Goal: Information Seeking & Learning: Learn about a topic

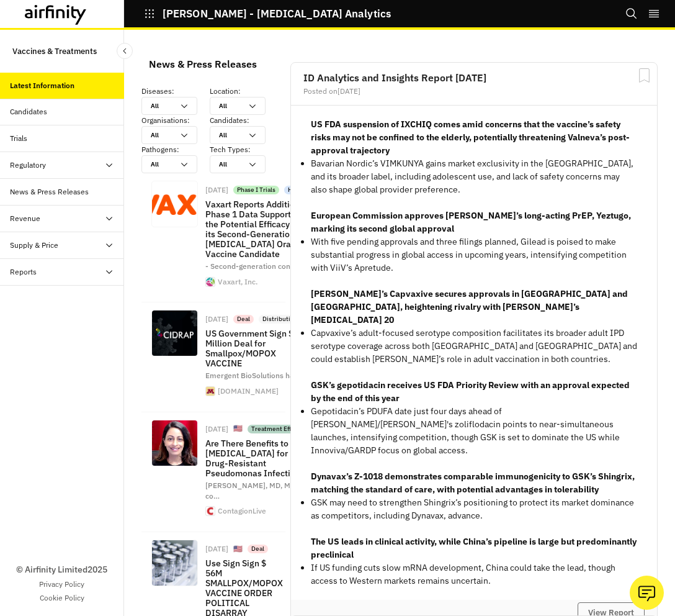
scroll to position [1358, 372]
click at [78, 110] on div "Candidates" at bounding box center [67, 111] width 114 height 11
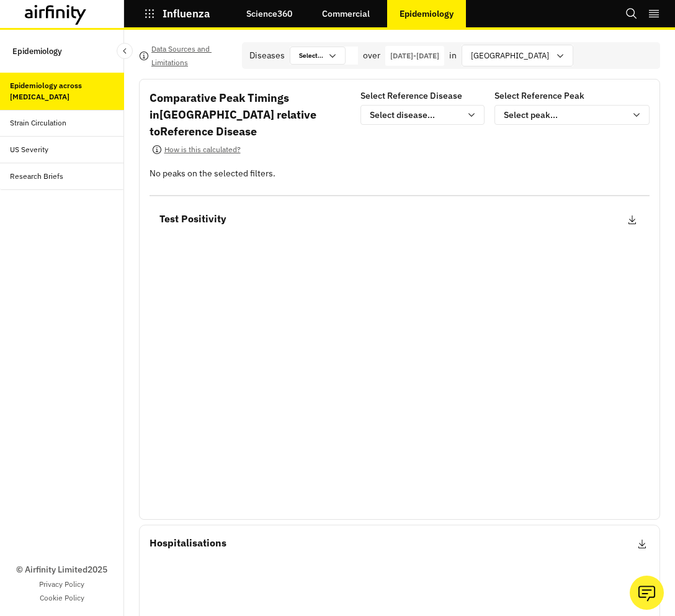
click at [92, 123] on div "Strain Circulation" at bounding box center [67, 122] width 114 height 11
